Goal: Task Accomplishment & Management: Use online tool/utility

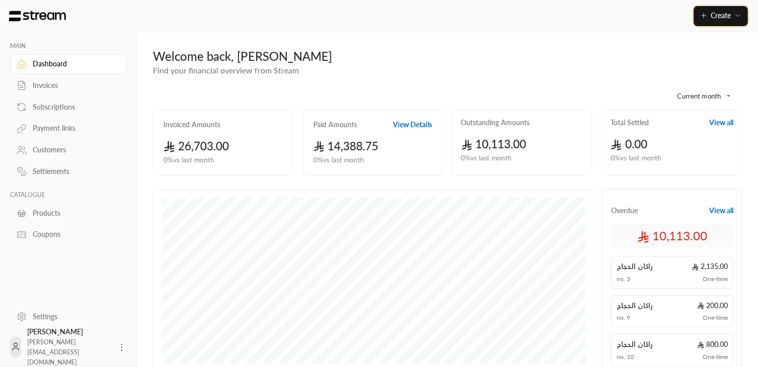
click at [743, 19] on button "Create" at bounding box center [721, 16] width 54 height 20
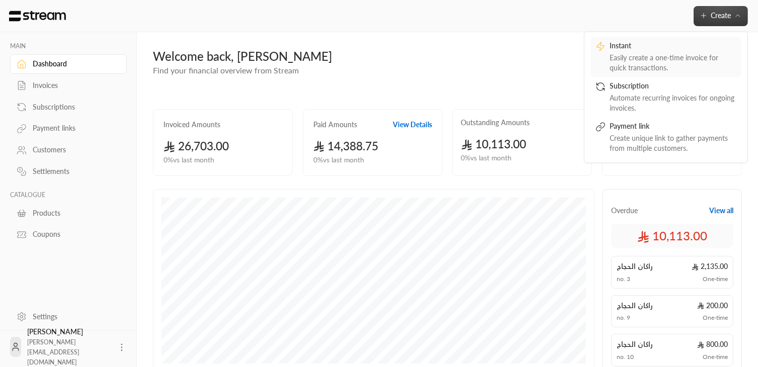
click at [667, 66] on div "Easily create a one-time invoice for quick transactions." at bounding box center [673, 63] width 127 height 20
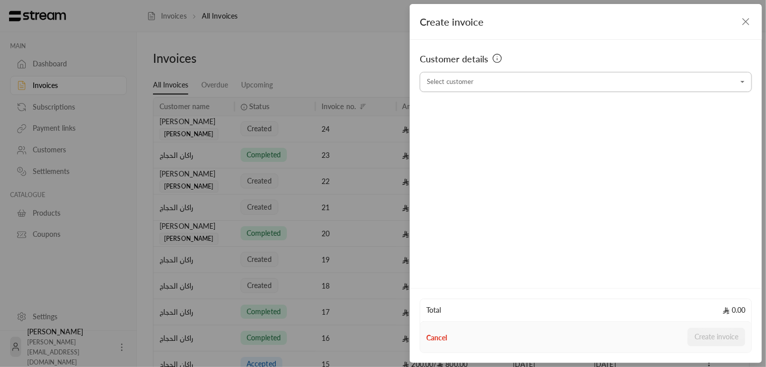
click at [483, 81] on input "Select customer" at bounding box center [586, 82] width 332 height 18
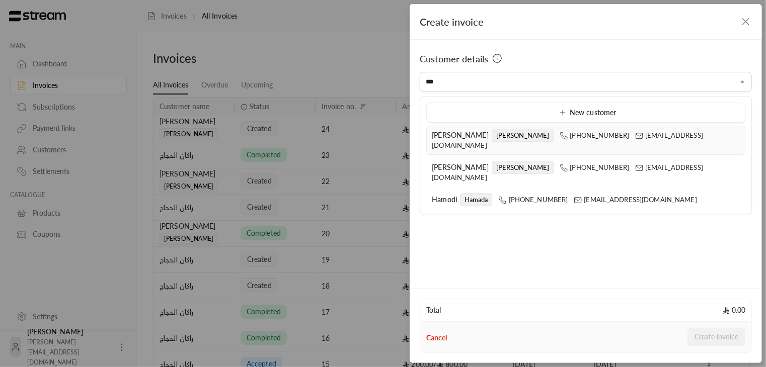
click at [442, 135] on span "[PERSON_NAME]" at bounding box center [460, 135] width 57 height 9
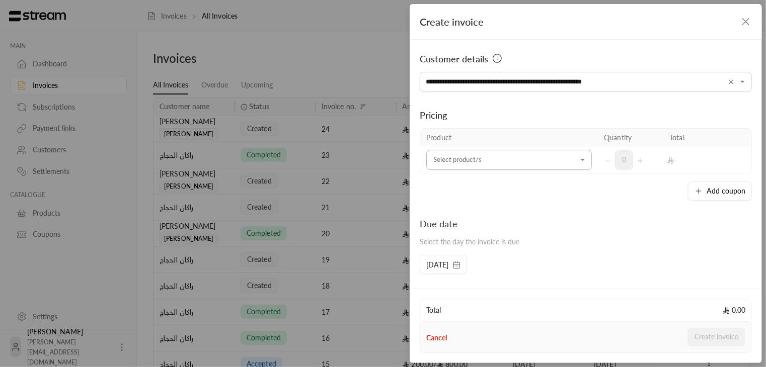
type input "**********"
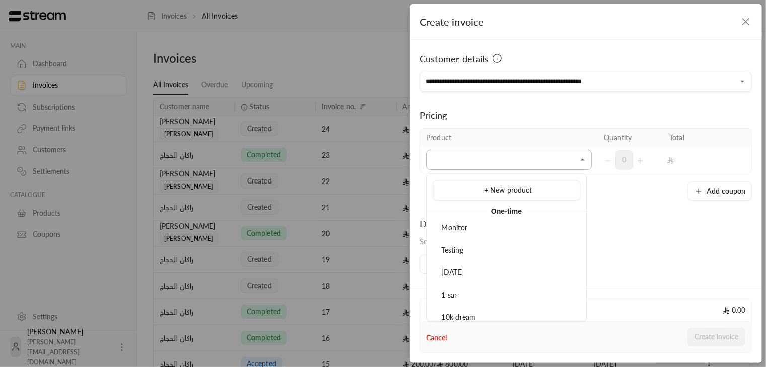
click at [452, 163] on input "Select customer" at bounding box center [509, 160] width 166 height 18
click at [449, 247] on span "Testing" at bounding box center [453, 250] width 22 height 9
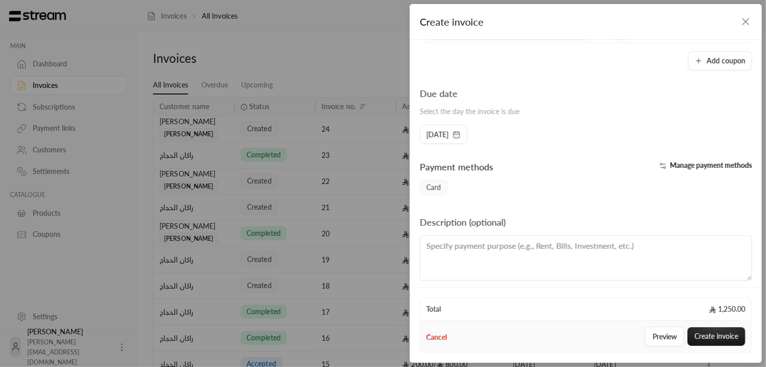
scroll to position [158, 0]
click at [719, 339] on button "Create invoice" at bounding box center [716, 337] width 58 height 19
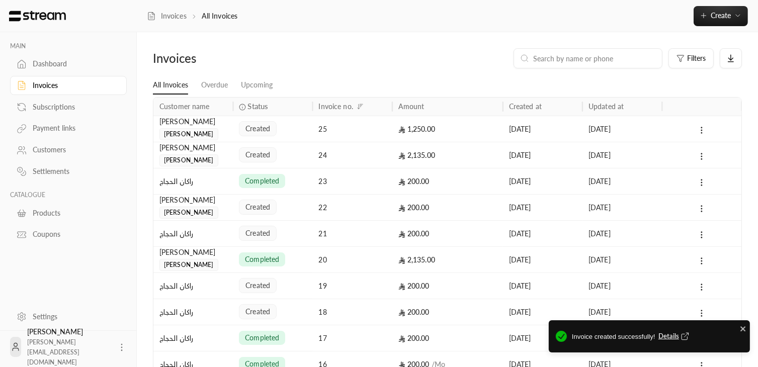
click at [673, 332] on span "Details" at bounding box center [675, 337] width 33 height 10
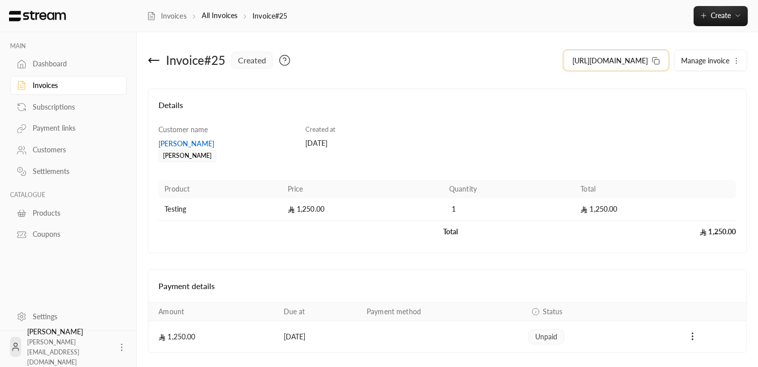
click at [659, 62] on icon at bounding box center [656, 61] width 8 height 8
click at [711, 21] on button "Create" at bounding box center [721, 16] width 54 height 20
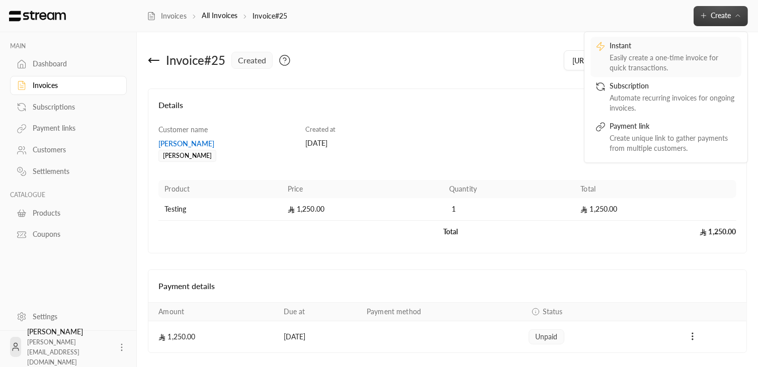
click at [671, 65] on div "Easily create a one-time invoice for quick transactions." at bounding box center [673, 63] width 127 height 20
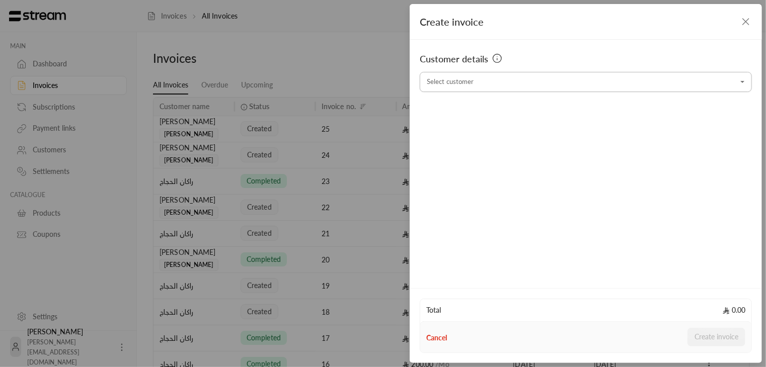
click at [582, 88] on input "Select customer" at bounding box center [586, 82] width 332 height 18
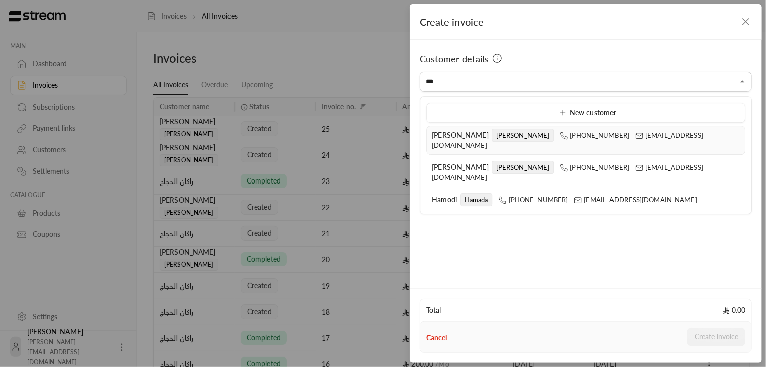
click at [447, 143] on li "[PERSON_NAME] [PHONE_NUMBER] [EMAIL_ADDRESS][DOMAIN_NAME]" at bounding box center [585, 140] width 319 height 29
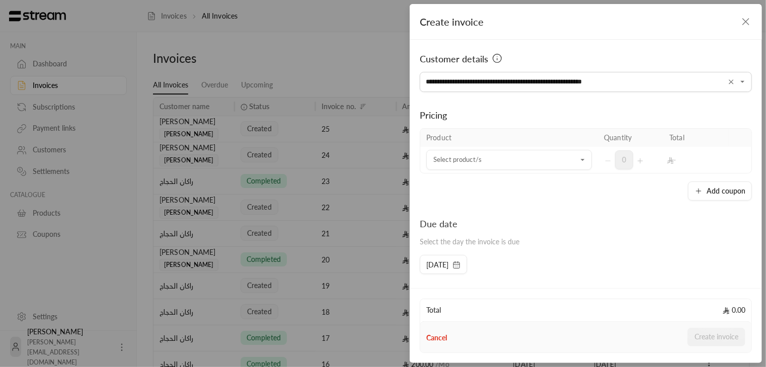
type input "**********"
click at [457, 199] on div "Add coupon" at bounding box center [586, 191] width 332 height 19
click at [453, 168] on input "Select customer" at bounding box center [509, 160] width 166 height 18
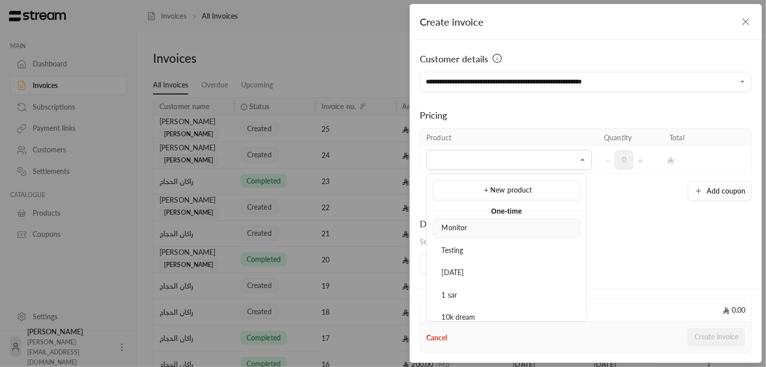
click at [468, 236] on li "Monitor" at bounding box center [506, 229] width 147 height 20
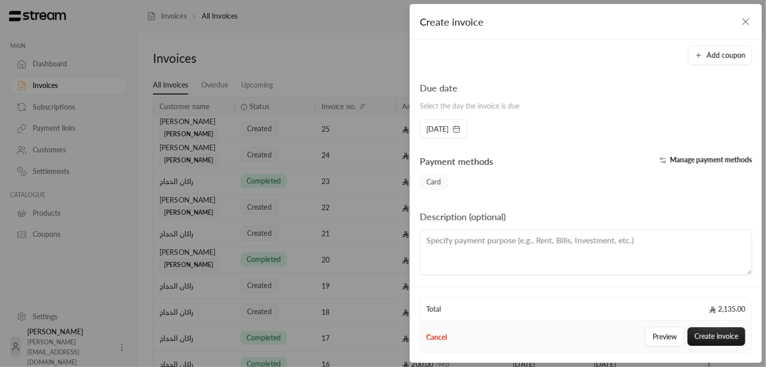
scroll to position [163, 0]
click at [670, 160] on span "Manage payment methods" at bounding box center [711, 159] width 82 height 9
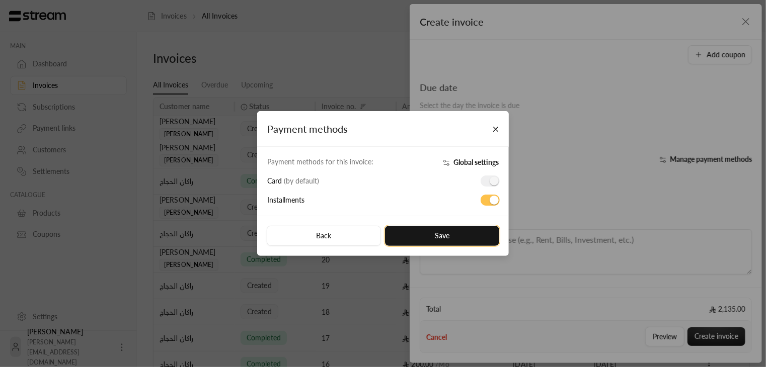
click at [469, 244] on button "Save" at bounding box center [442, 236] width 114 height 20
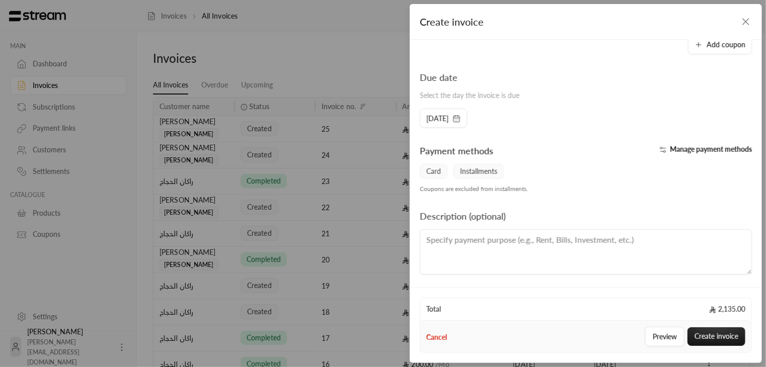
scroll to position [0, 0]
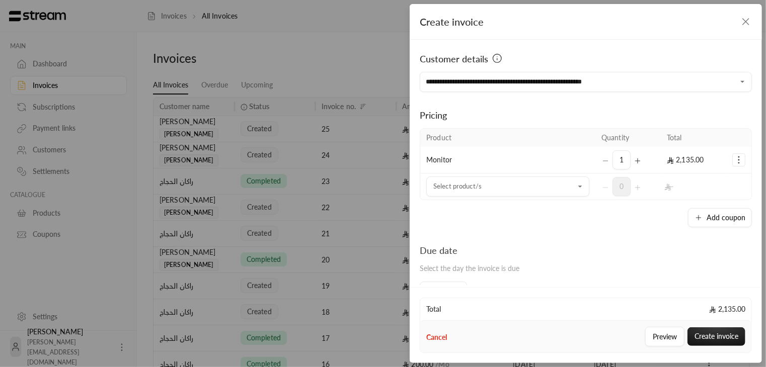
click at [529, 160] on td "Monitor" at bounding box center [507, 160] width 175 height 27
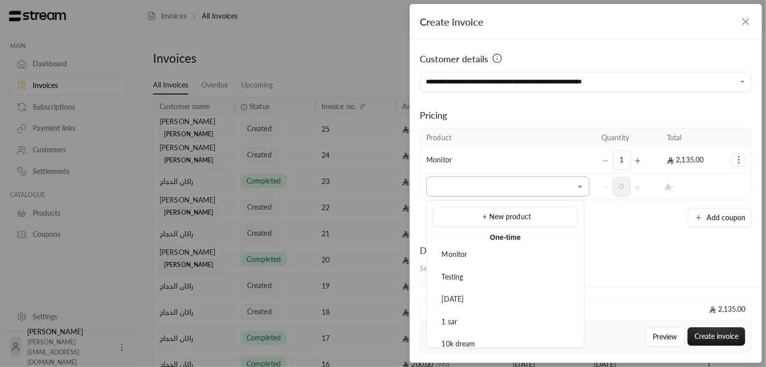
click at [470, 190] on input "Select customer" at bounding box center [507, 187] width 163 height 18
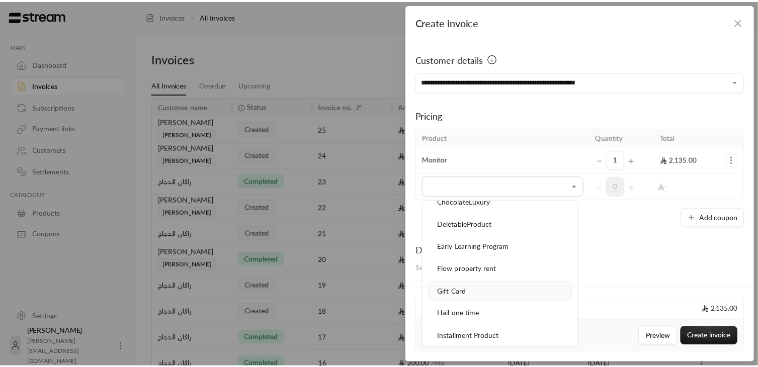
scroll to position [477, 0]
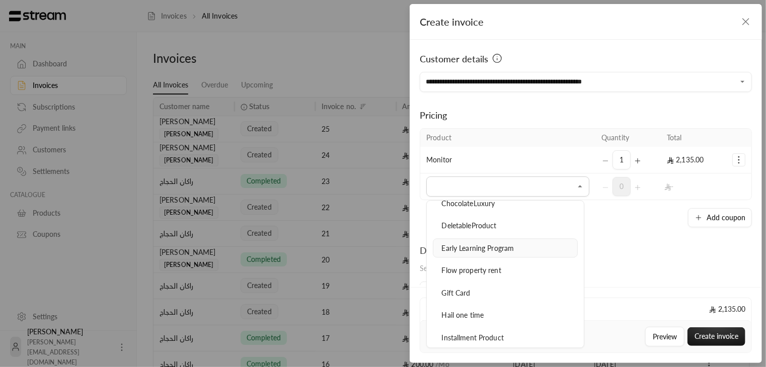
click at [505, 244] on span "Early Learning Program" at bounding box center [478, 248] width 72 height 9
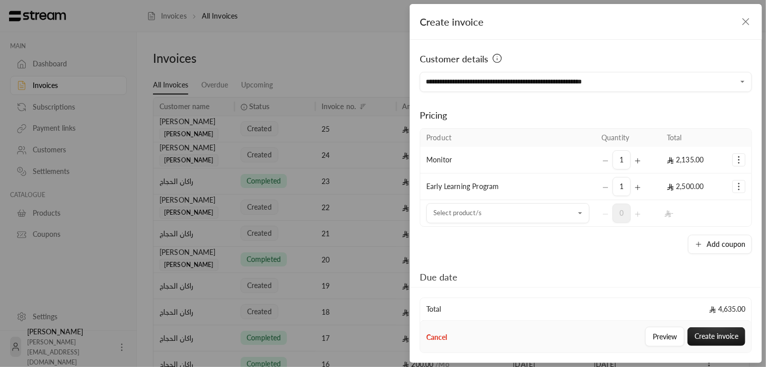
click at [736, 158] on icon "Selected Products" at bounding box center [739, 160] width 10 height 10
click at [719, 204] on span "Remove product" at bounding box center [705, 202] width 48 height 8
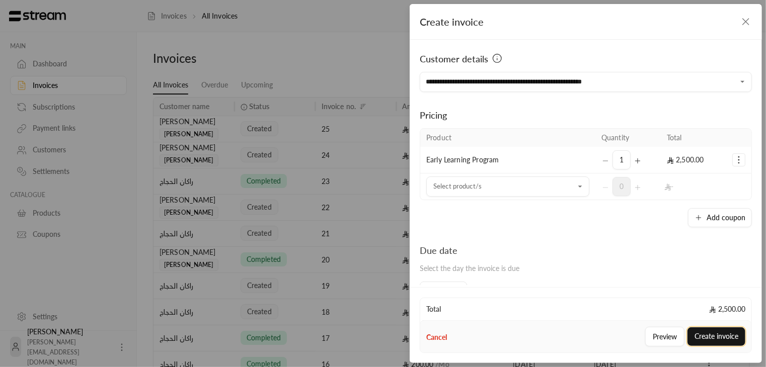
click at [709, 334] on button "Create invoice" at bounding box center [716, 337] width 58 height 19
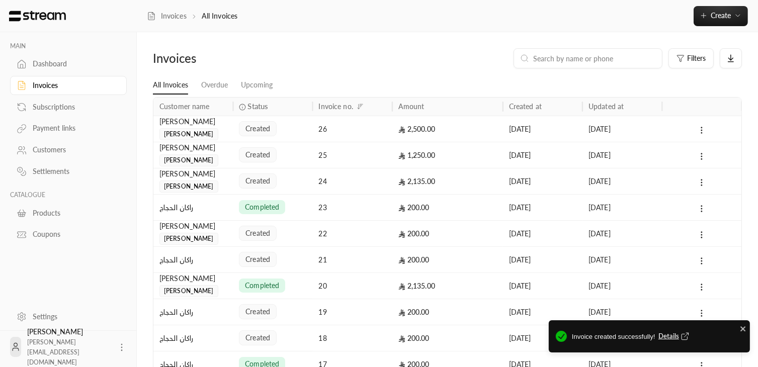
click at [662, 335] on span "Details" at bounding box center [675, 337] width 33 height 10
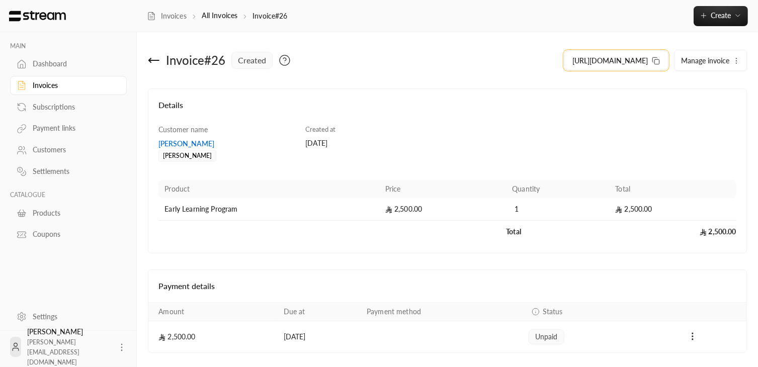
click at [650, 61] on button "[URL][DOMAIN_NAME]" at bounding box center [616, 60] width 105 height 20
click at [649, 61] on button "[URL][DOMAIN_NAME]" at bounding box center [616, 60] width 105 height 20
